Goal: Check status: Check status

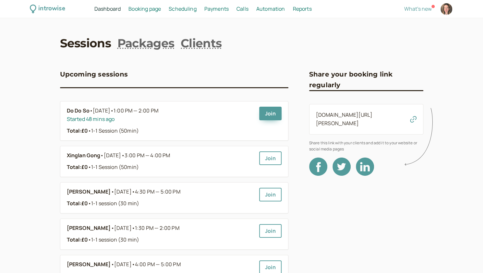
click at [182, 9] on span "Scheduling" at bounding box center [183, 8] width 28 height 7
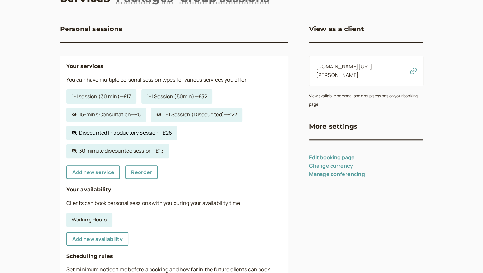
scroll to position [97, 0]
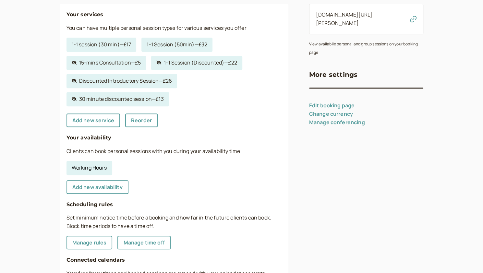
click at [105, 168] on link "Working Hours" at bounding box center [89, 168] width 46 height 14
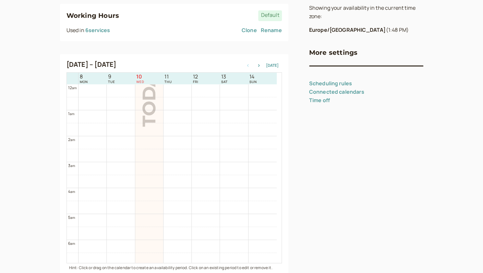
scroll to position [208, 0]
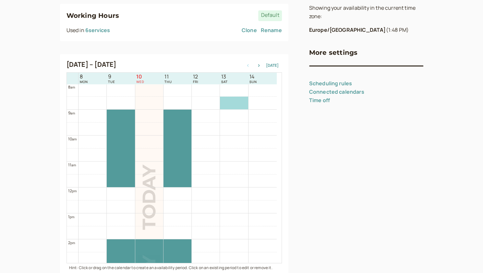
click at [260, 68] on div "Sep 8 – Sep 14, 2025 Today" at bounding box center [173, 65] width 215 height 9
click at [260, 64] on icon "button" at bounding box center [259, 65] width 8 height 3
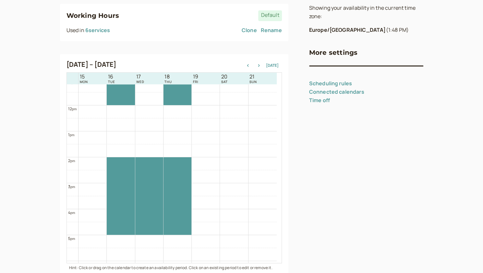
scroll to position [305, 0]
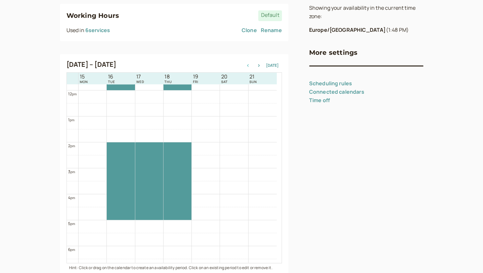
click at [248, 64] on icon "button" at bounding box center [248, 65] width 8 height 3
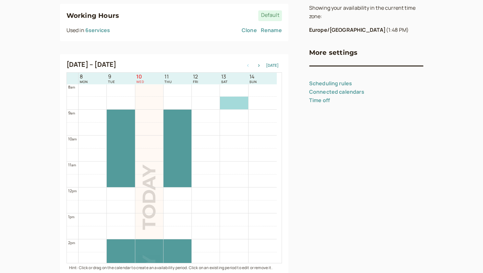
scroll to position [0, 0]
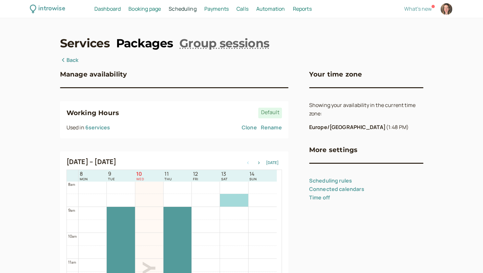
click at [146, 43] on link "Packages" at bounding box center [144, 43] width 57 height 16
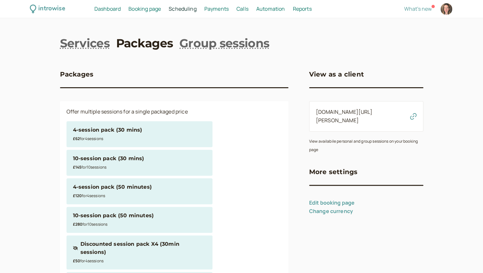
click at [150, 11] on span "Booking page" at bounding box center [144, 8] width 32 height 7
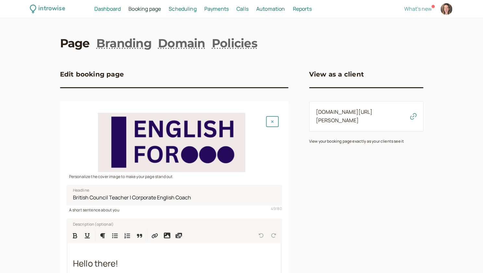
click at [181, 8] on span "Scheduling" at bounding box center [183, 8] width 28 height 7
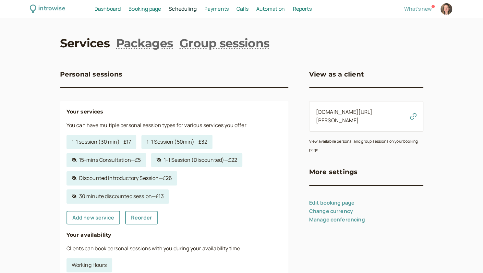
click at [115, 11] on span "Dashboard" at bounding box center [107, 8] width 26 height 7
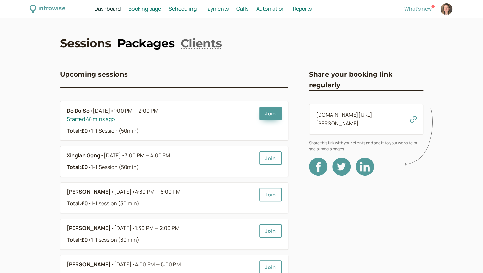
click at [142, 38] on link "Packages" at bounding box center [145, 43] width 57 height 16
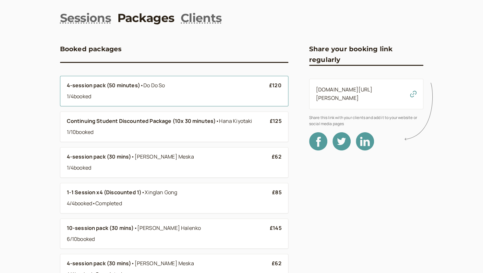
scroll to position [32, 0]
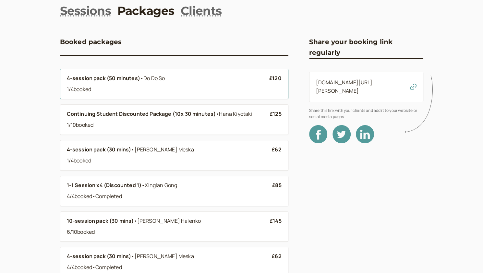
click at [164, 83] on div "4-session pack (50 minutes) • Do Do So 1 / 4 booked" at bounding box center [168, 83] width 202 height 19
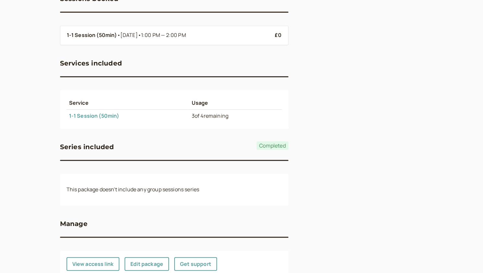
scroll to position [178, 0]
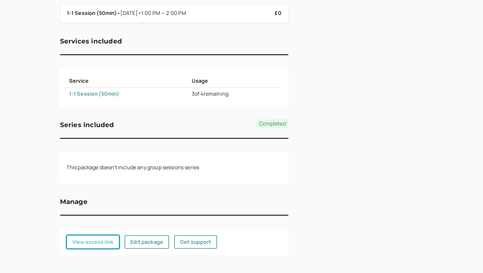
click at [107, 242] on button "View access link" at bounding box center [92, 242] width 53 height 14
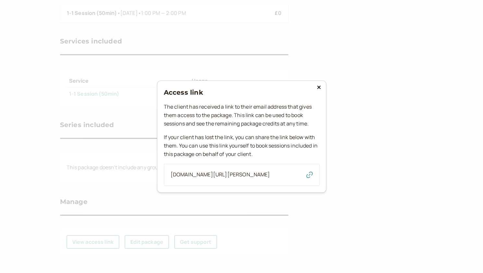
click at [311, 171] on icon "button" at bounding box center [309, 174] width 6 height 6
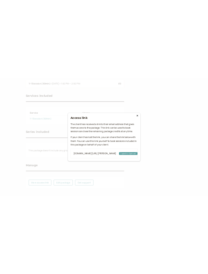
scroll to position [172, 0]
